Goal: Task Accomplishment & Management: Complete application form

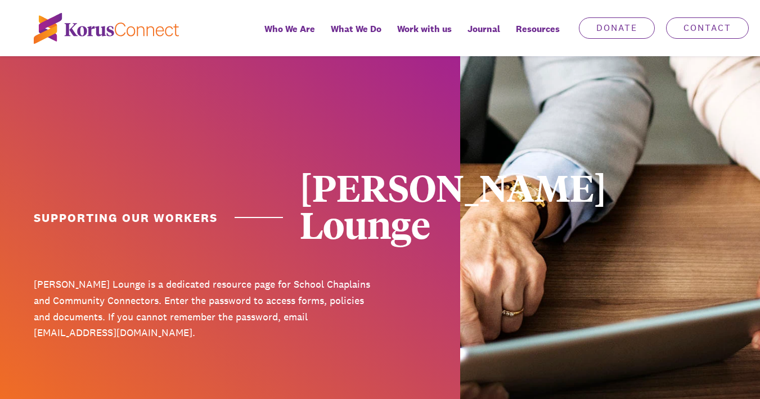
scroll to position [248, 0]
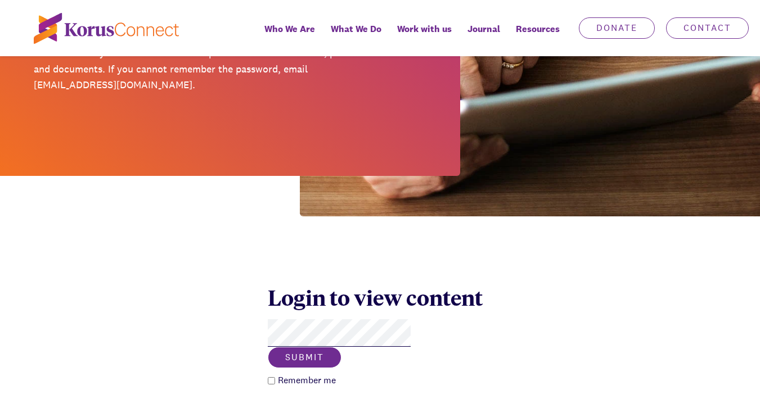
click at [341, 347] on button "Submit" at bounding box center [305, 357] width 74 height 21
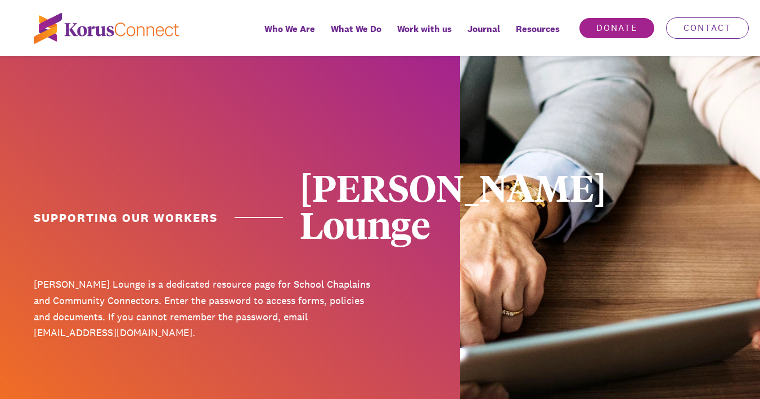
scroll to position [248, 0]
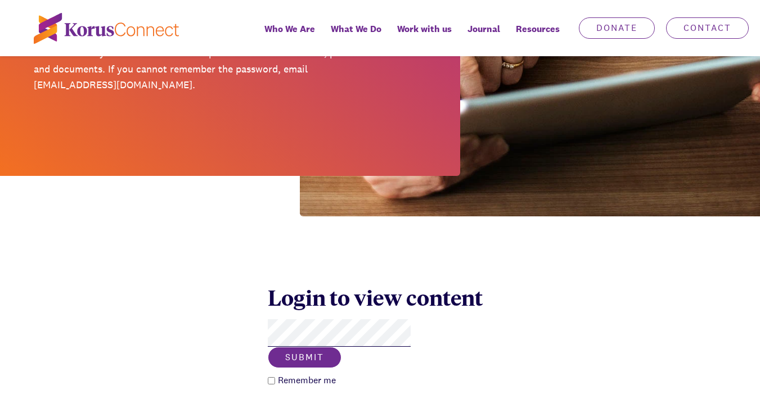
click at [341, 347] on button "Submit" at bounding box center [305, 357] width 74 height 21
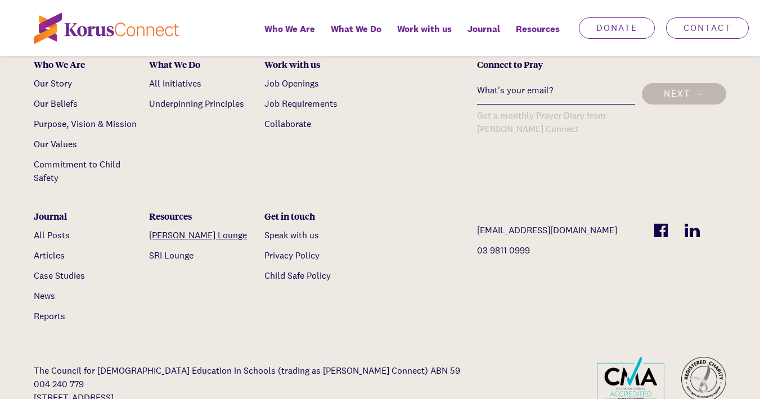
scroll to position [3380, 0]
click at [177, 230] on link "[PERSON_NAME] Lounge" at bounding box center [198, 236] width 98 height 12
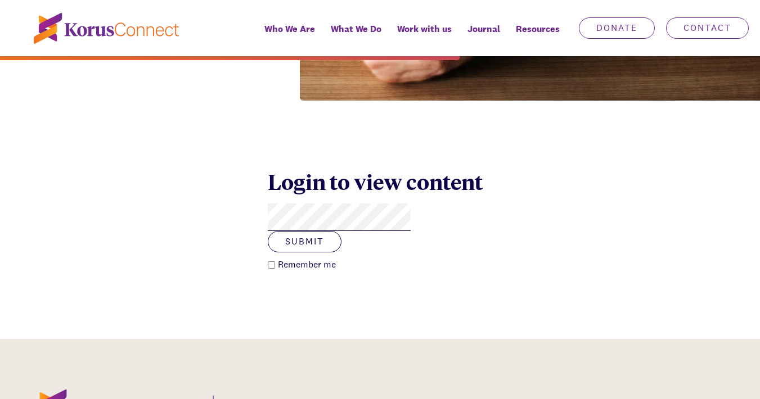
scroll to position [361, 0]
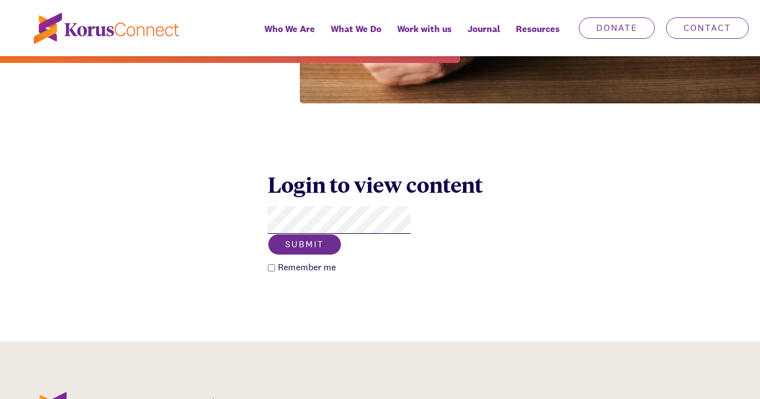
click at [341, 234] on button "Submit" at bounding box center [305, 244] width 74 height 21
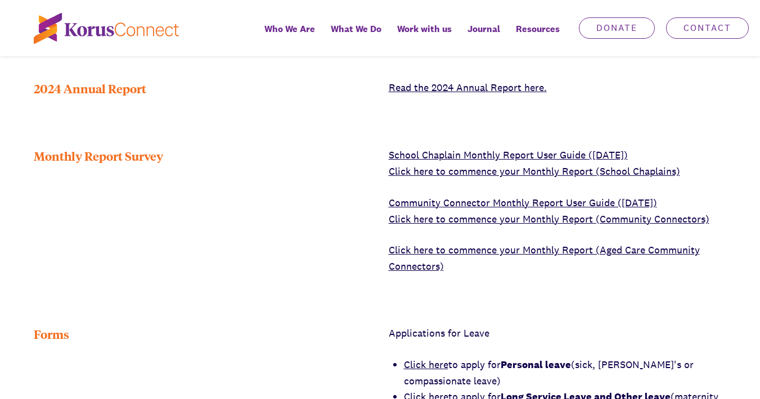
scroll to position [502, 0]
click at [473, 165] on link "Click here to commence your Monthly Report (School Chaplains)" at bounding box center [534, 171] width 291 height 13
